Goal: Task Accomplishment & Management: Manage account settings

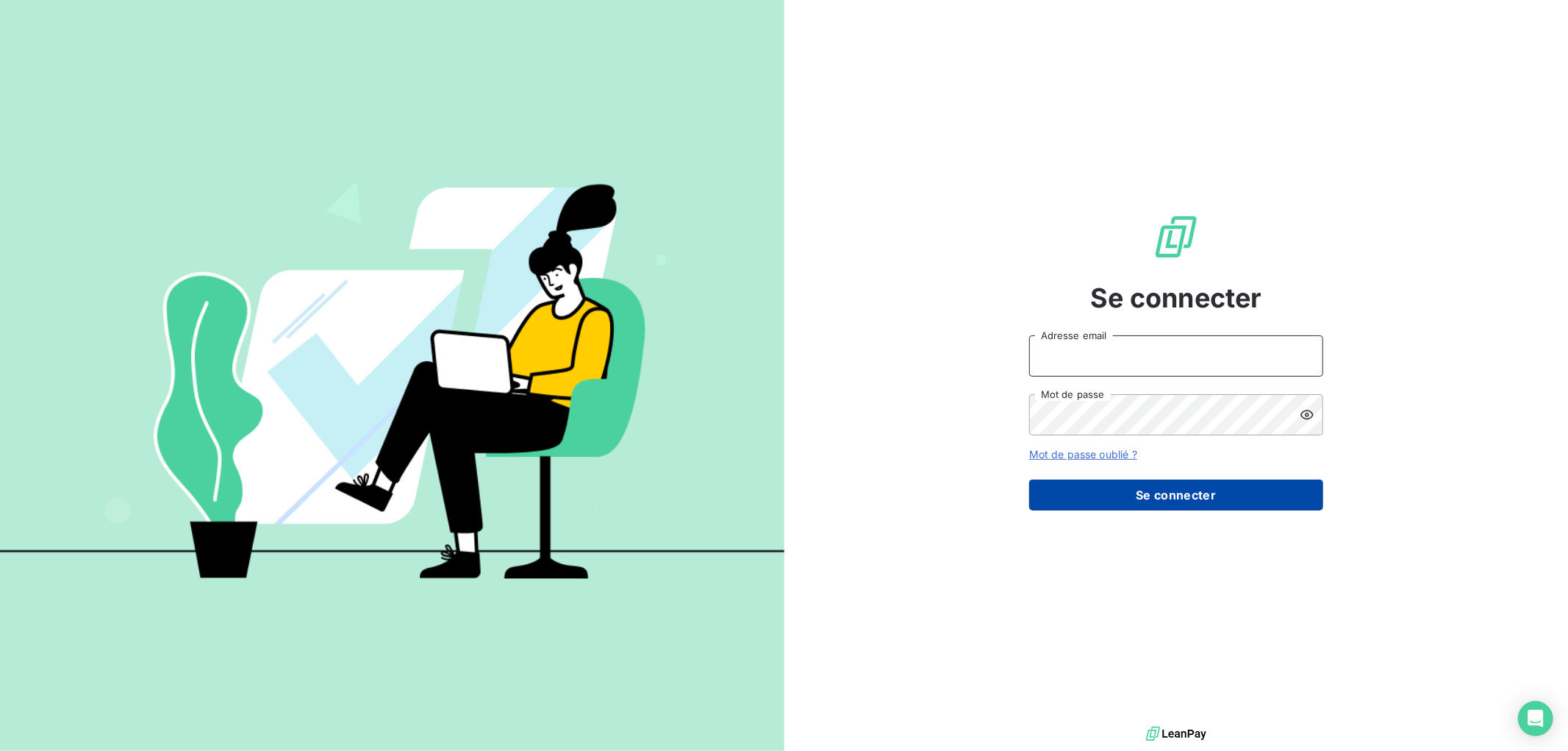
type input "[EMAIL_ADDRESS][DOMAIN_NAME]"
click at [1138, 493] on button "Se connecter" at bounding box center [1177, 494] width 294 height 31
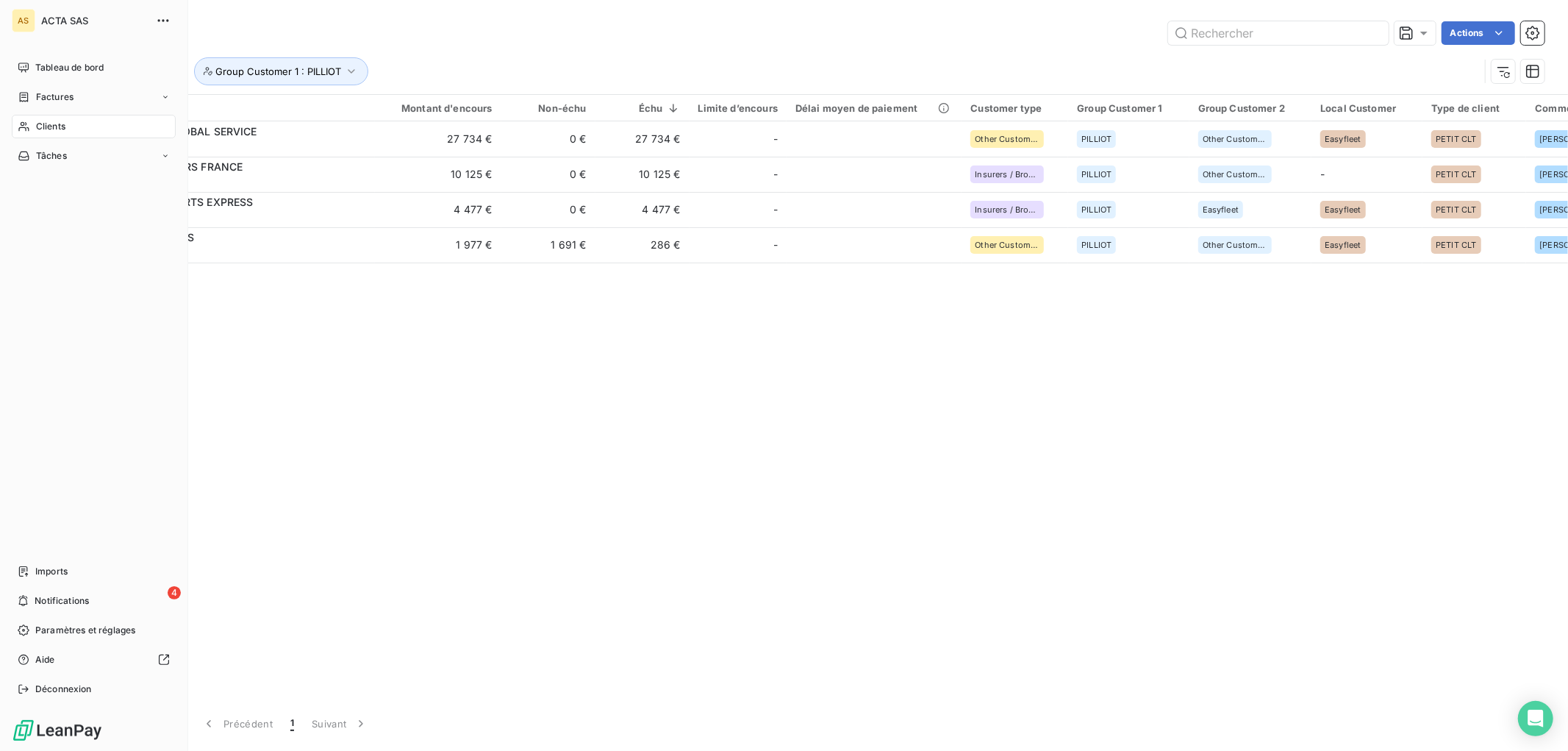
click at [47, 124] on span "Clients" at bounding box center [50, 126] width 29 height 13
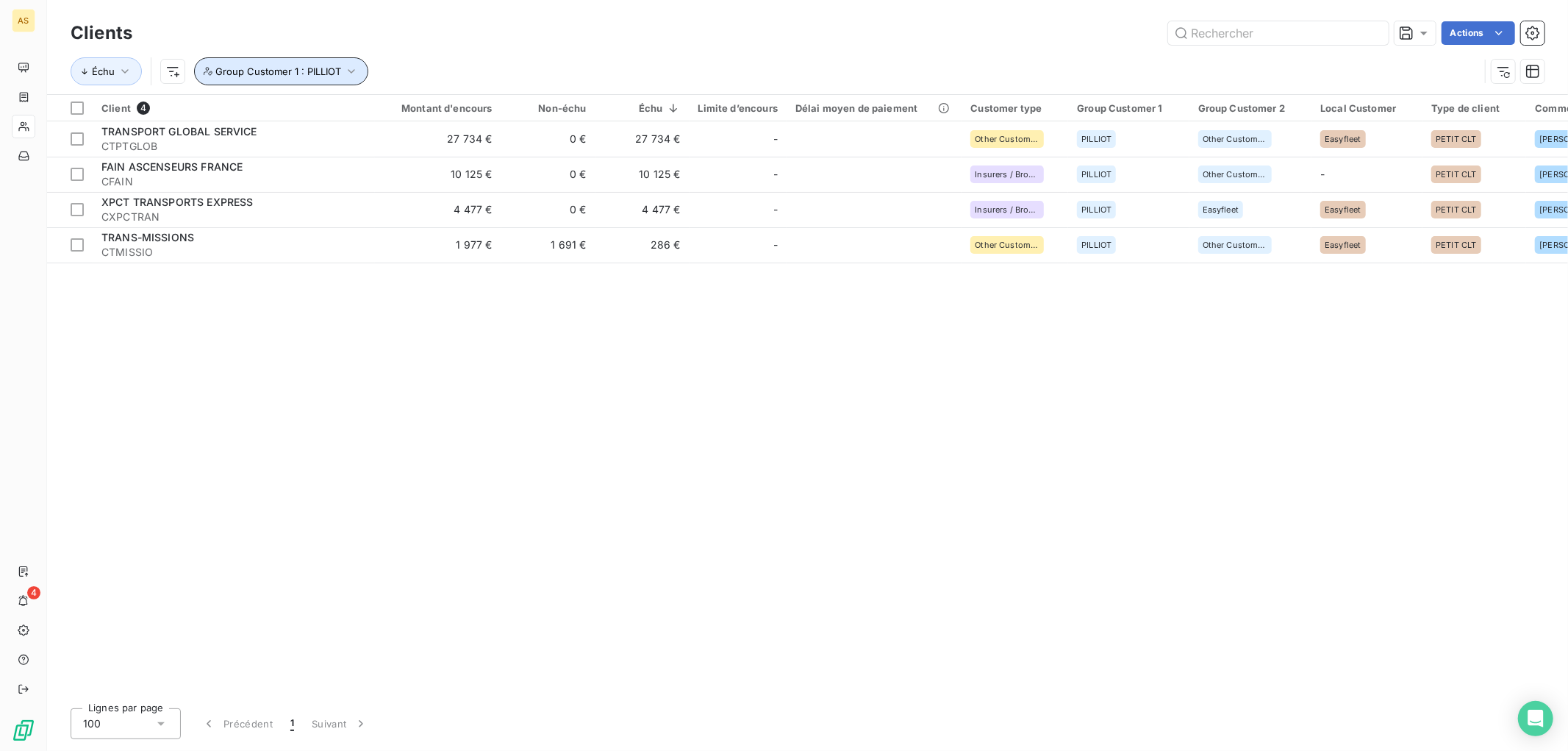
click at [345, 69] on icon "button" at bounding box center [351, 71] width 15 height 15
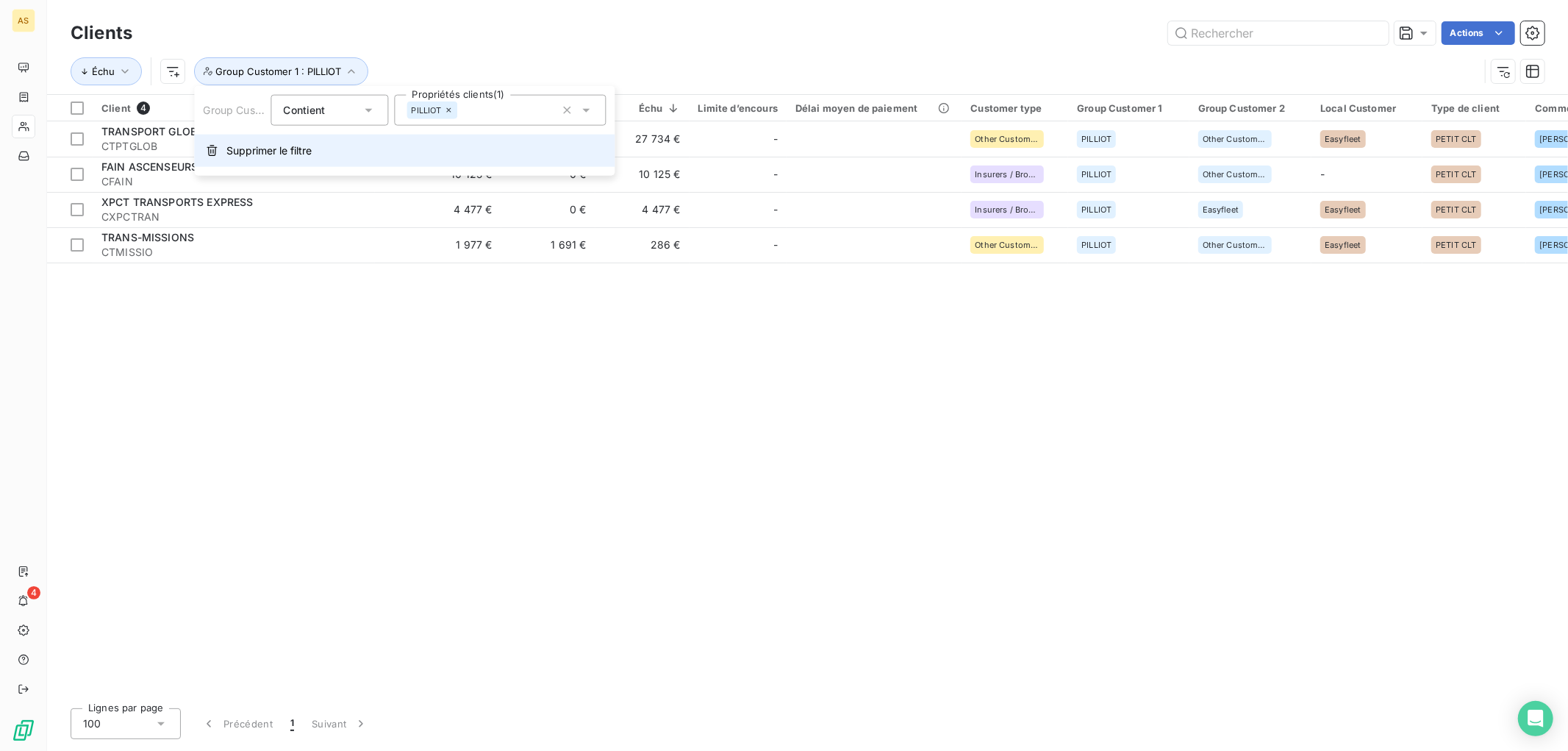
click at [233, 149] on span "Supprimer le filtre" at bounding box center [269, 151] width 85 height 15
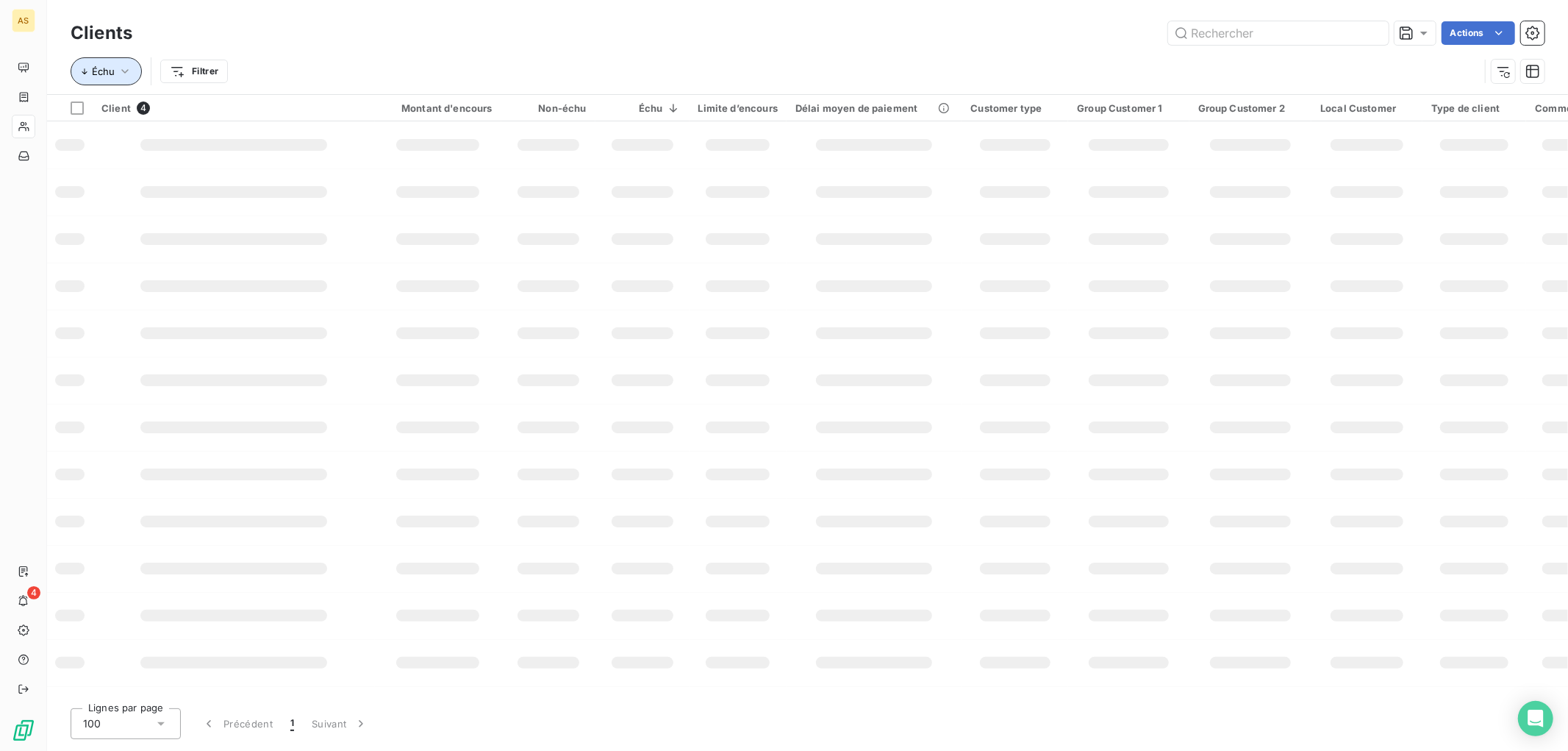
click at [118, 64] on icon "button" at bounding box center [125, 71] width 15 height 15
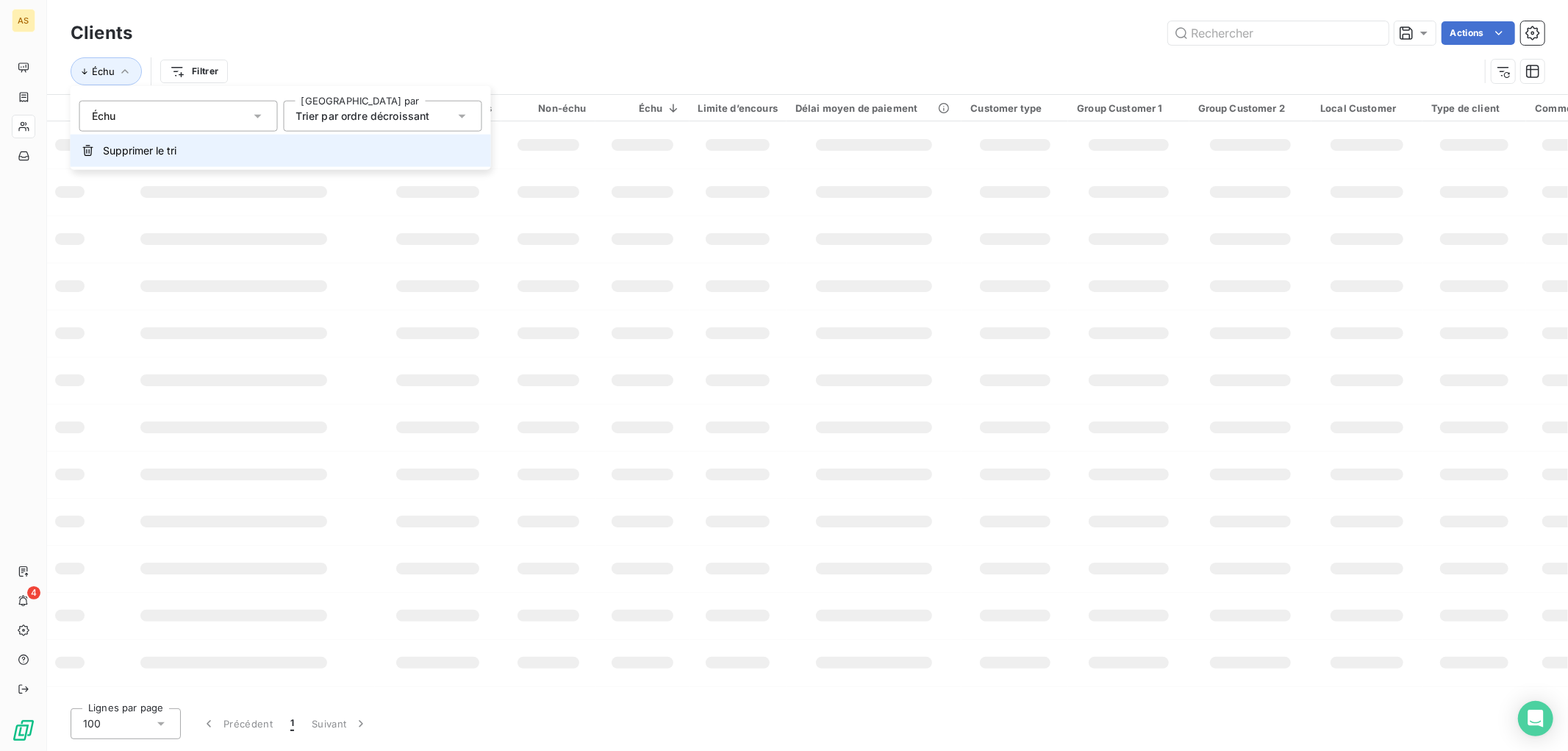
click at [122, 151] on span "Supprimer le tri" at bounding box center [140, 151] width 74 height 15
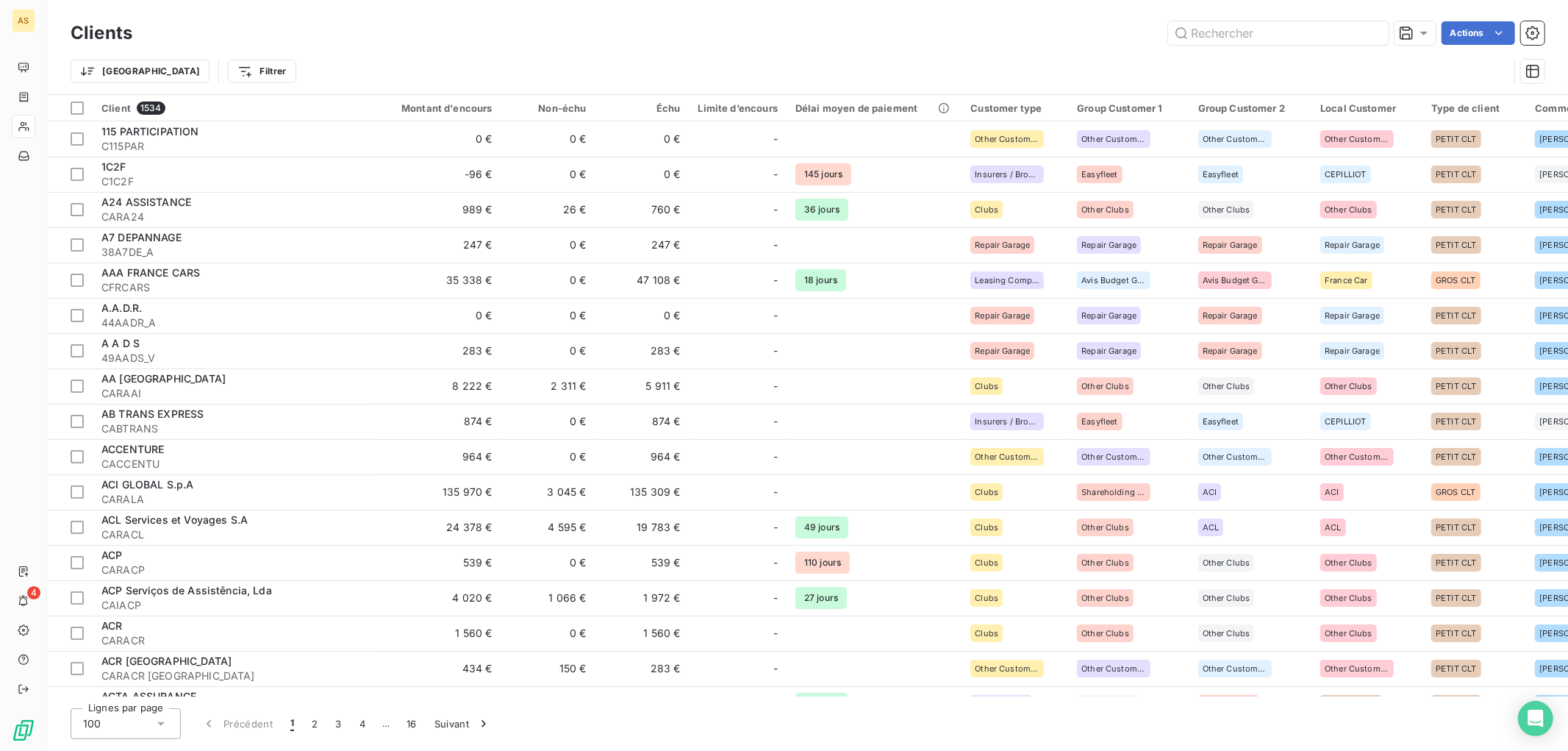
click at [347, 53] on div "Trier Filtrer" at bounding box center [807, 71] width 1474 height 46
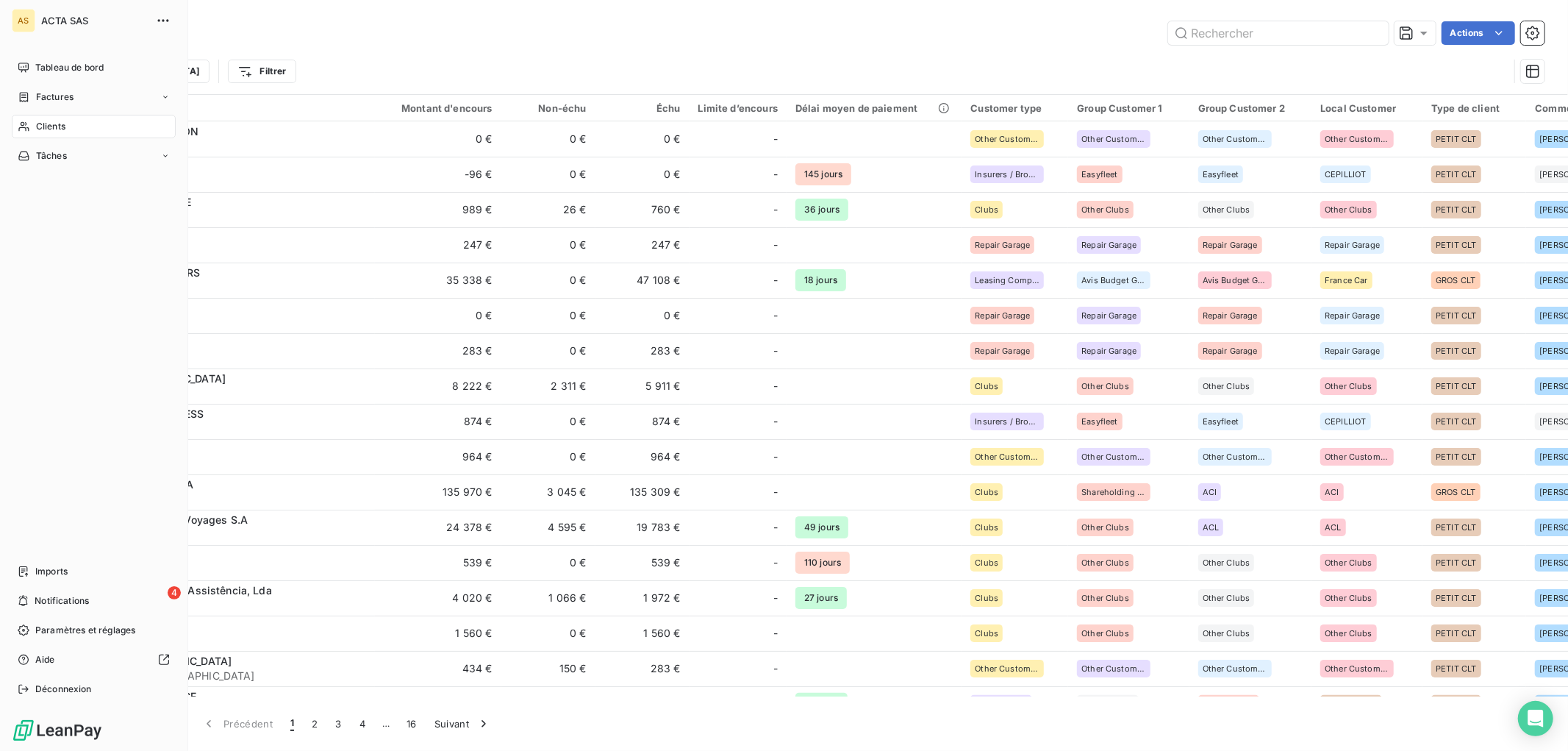
click at [45, 120] on span "Clients" at bounding box center [50, 126] width 29 height 13
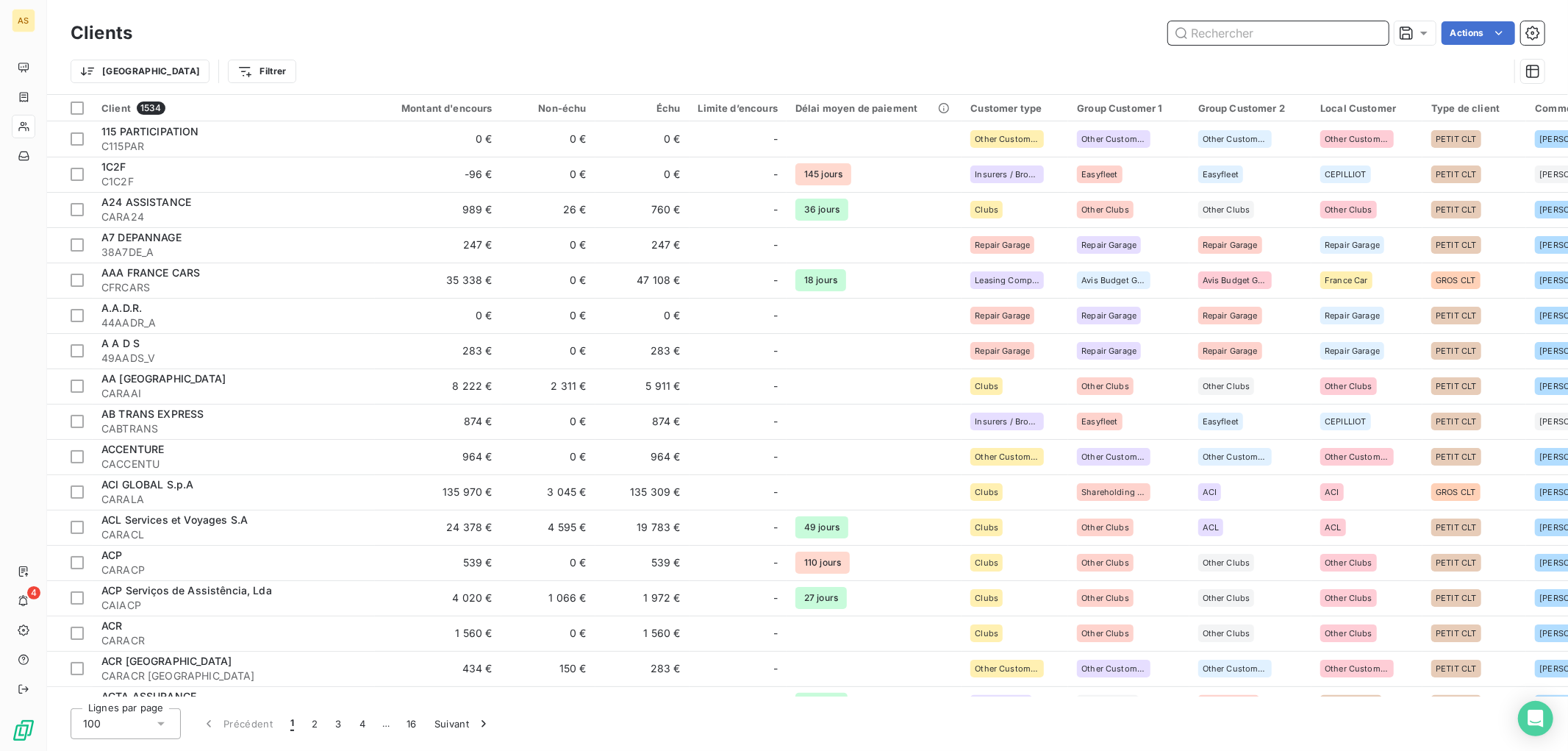
click at [1214, 34] on input "text" at bounding box center [1279, 33] width 221 height 23
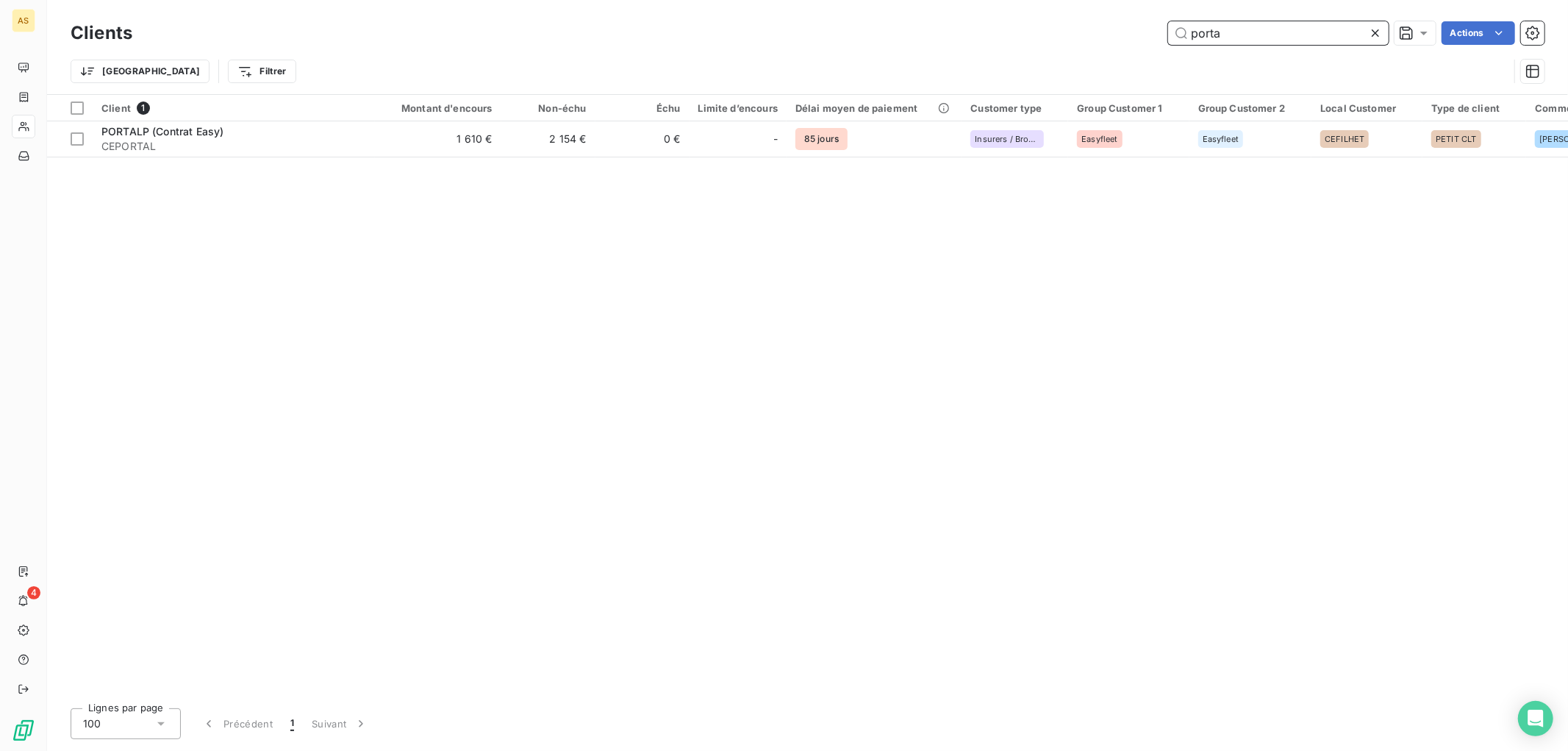
type input "porta"
